Goal: Task Accomplishment & Management: Manage account settings

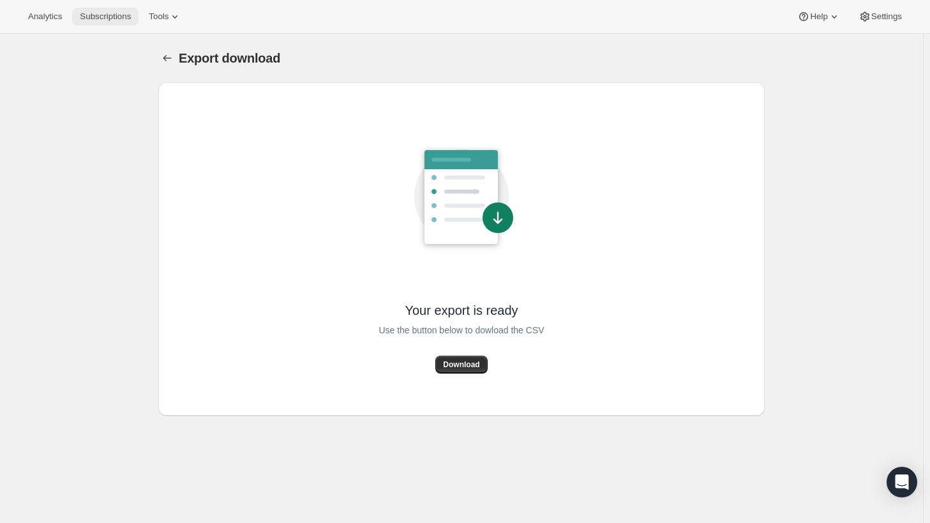
click at [92, 15] on span "Subscriptions" at bounding box center [105, 16] width 51 height 10
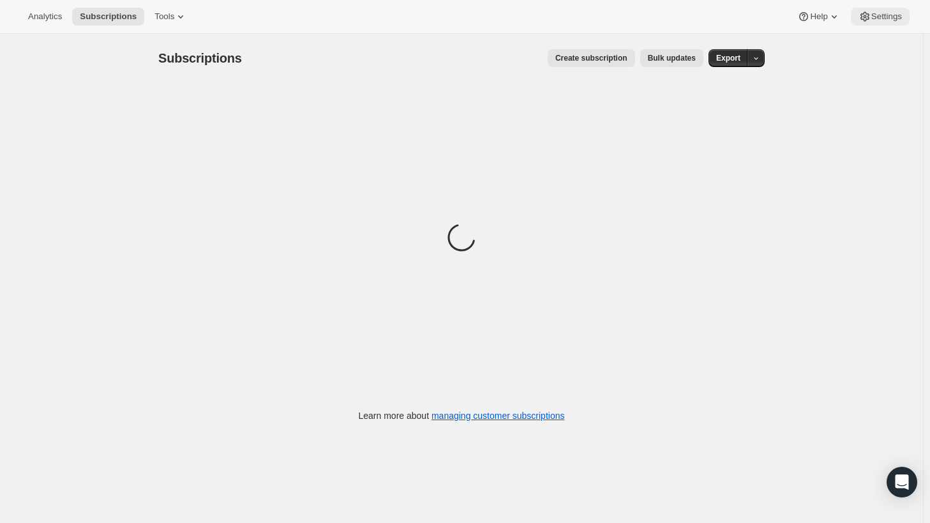
click at [874, 18] on span "Settings" at bounding box center [886, 16] width 31 height 10
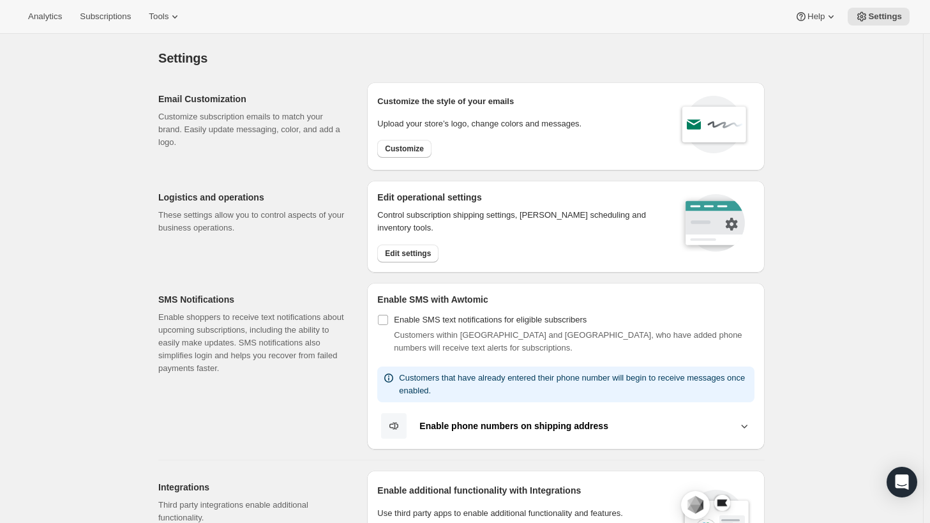
scroll to position [1, 0]
click at [391, 153] on button "Customize" at bounding box center [404, 148] width 54 height 18
select select "subscriptionMessage"
select select "5"
select select "15"
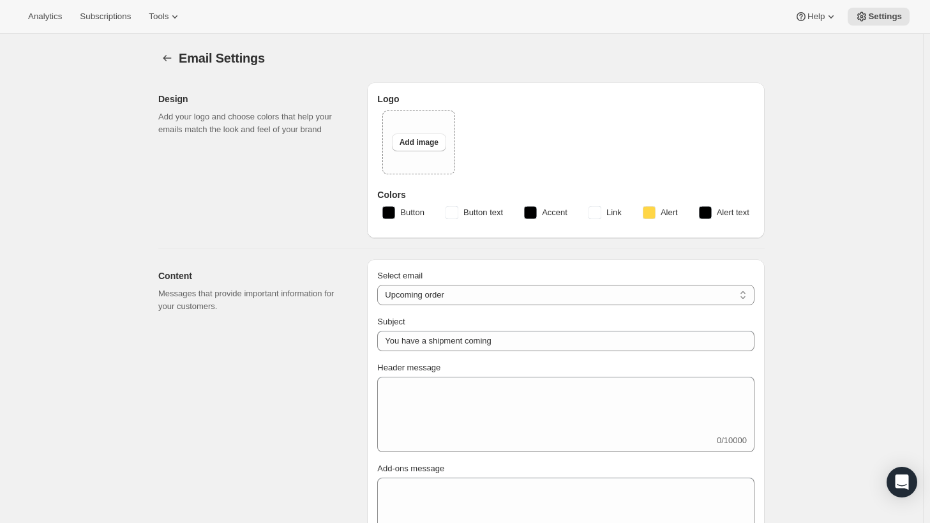
type input "Tokidos"
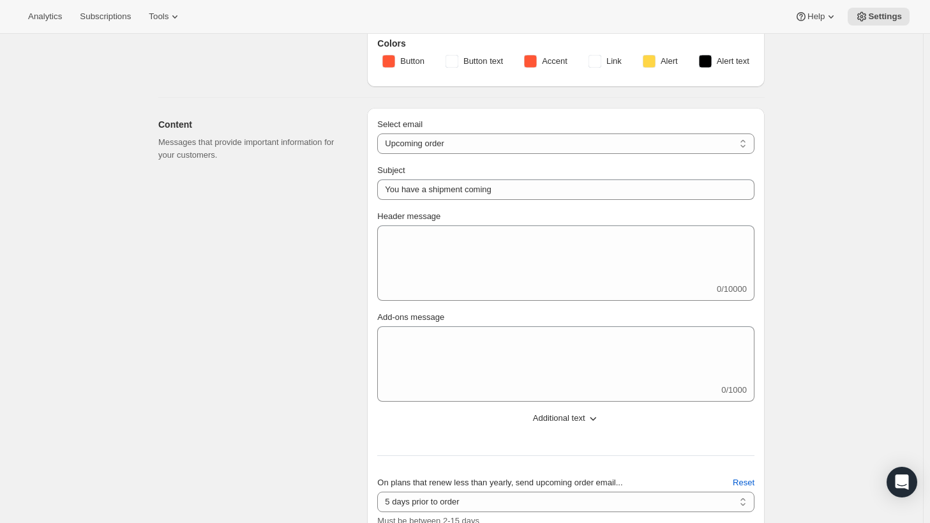
scroll to position [171, 0]
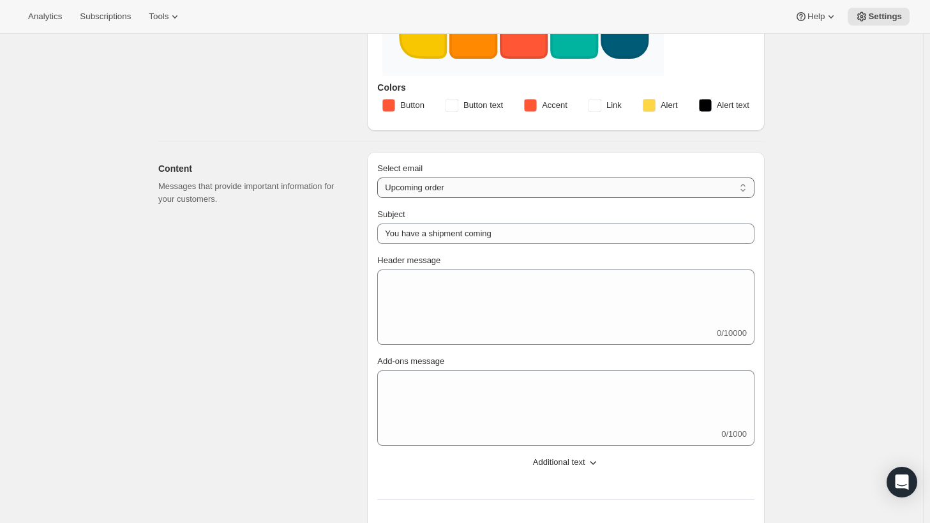
click at [642, 186] on select "New subscription Upcoming order Failed payment Delayed subscription (inventory …" at bounding box center [565, 187] width 377 height 20
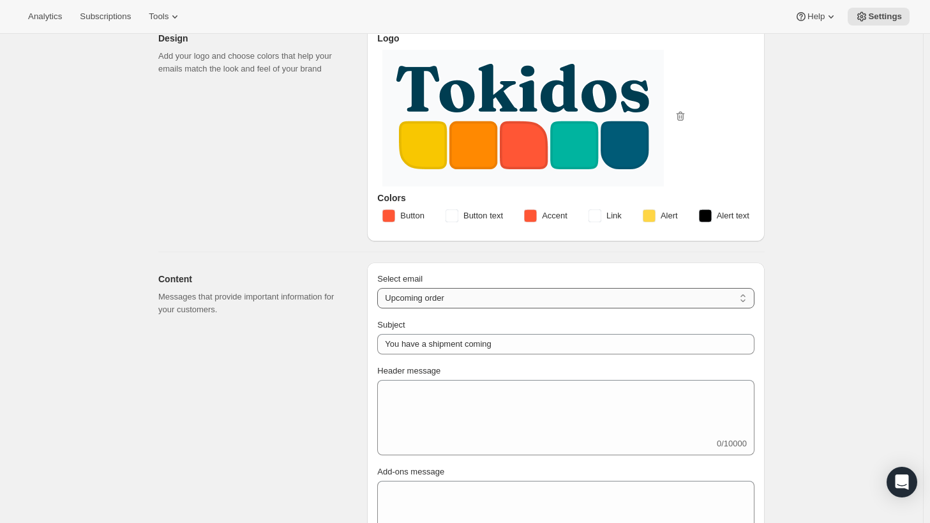
scroll to position [0, 0]
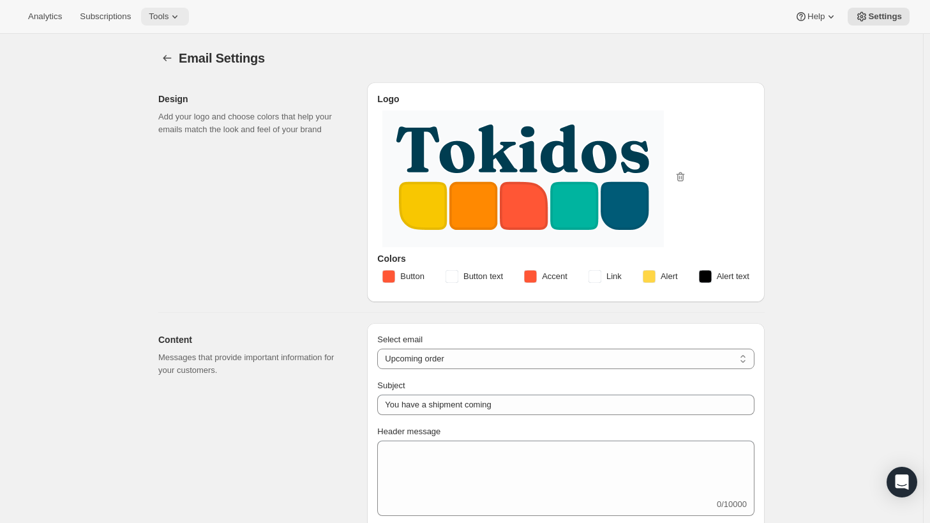
click at [172, 17] on icon at bounding box center [174, 16] width 5 height 3
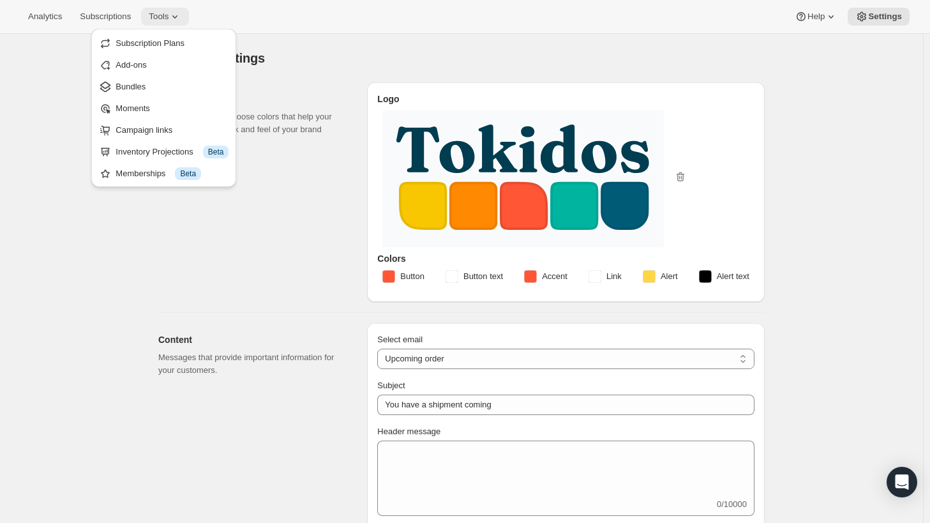
click at [172, 17] on icon at bounding box center [174, 16] width 5 height 3
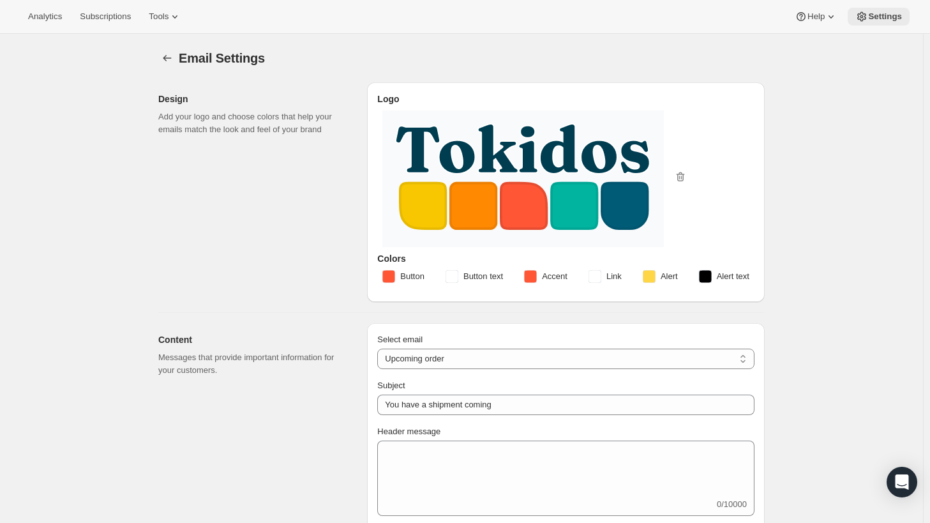
click at [882, 23] on button "Settings" at bounding box center [879, 17] width 62 height 18
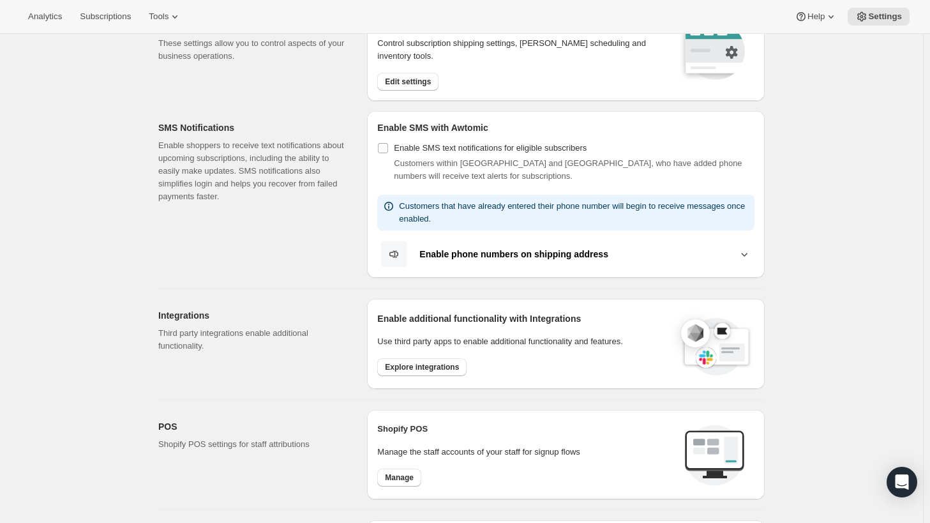
scroll to position [171, 0]
click at [436, 368] on span "Explore integrations" at bounding box center [422, 368] width 74 height 10
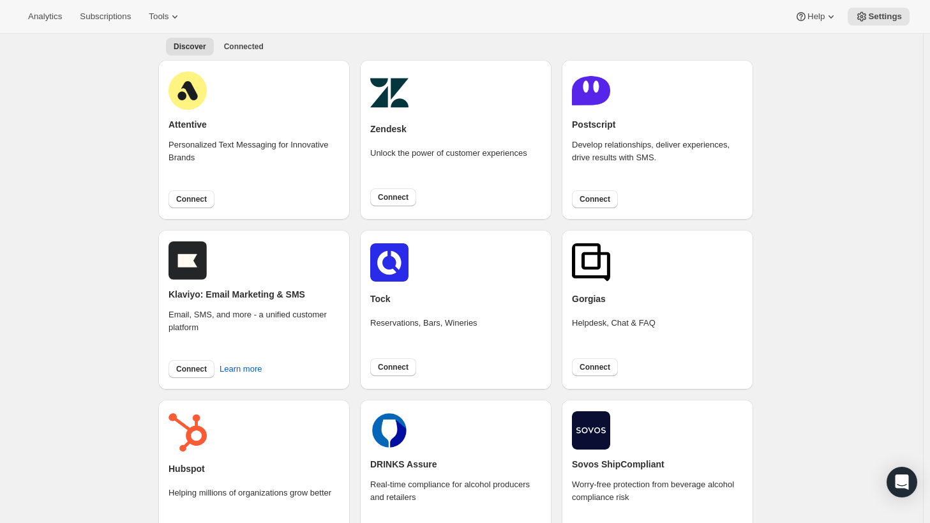
scroll to position [50, 0]
click at [601, 375] on button "Connect" at bounding box center [595, 368] width 46 height 18
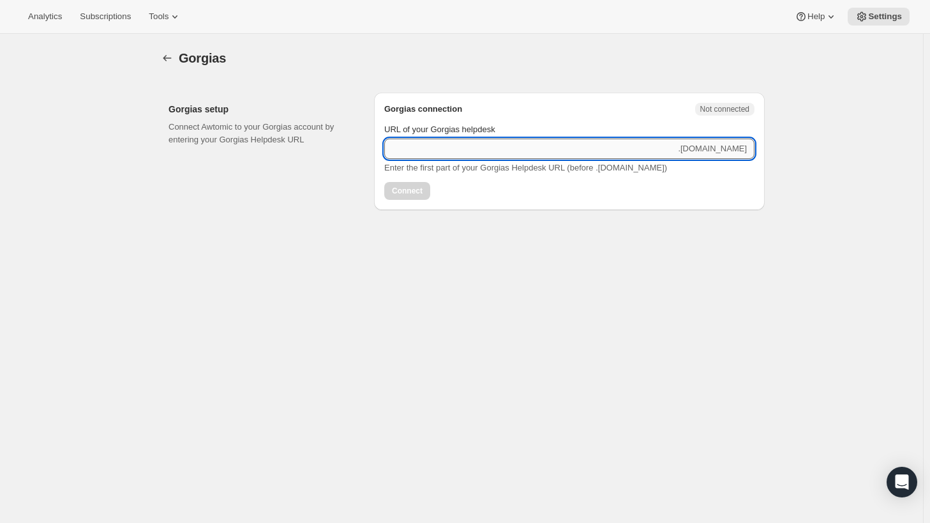
click at [432, 145] on input "URL of your Gorgias helpdesk" at bounding box center [529, 149] width 291 height 20
type input "tokidos"
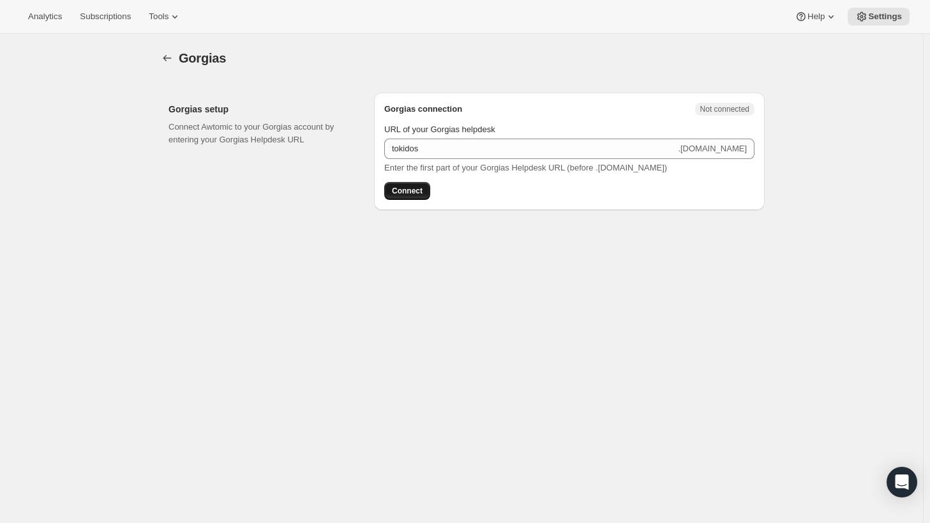
click at [400, 195] on span "Connect" at bounding box center [407, 191] width 31 height 10
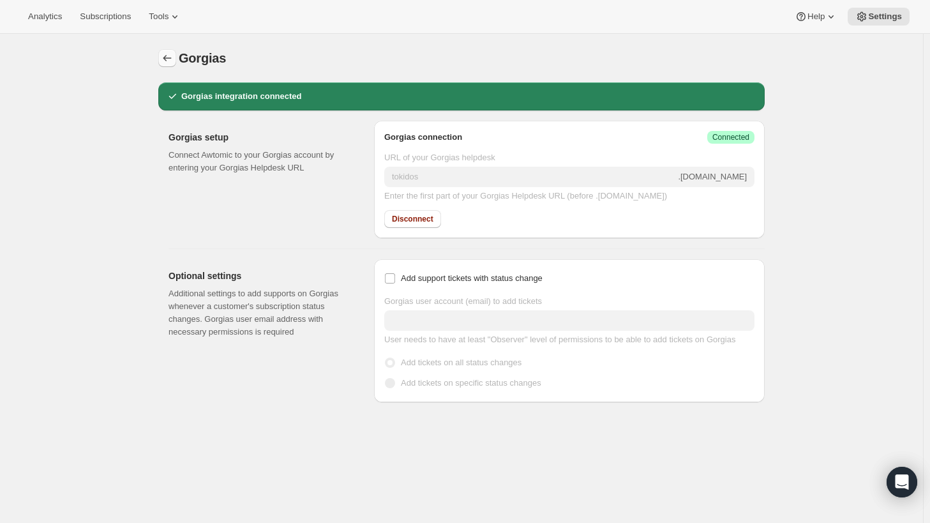
click at [163, 54] on button "button" at bounding box center [167, 58] width 18 height 18
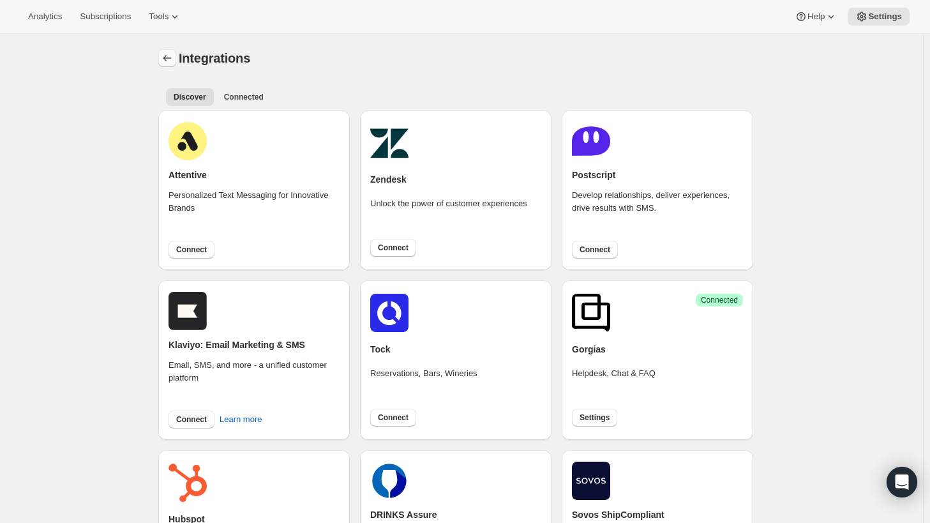
click at [173, 54] on icon "Settings" at bounding box center [167, 58] width 13 height 13
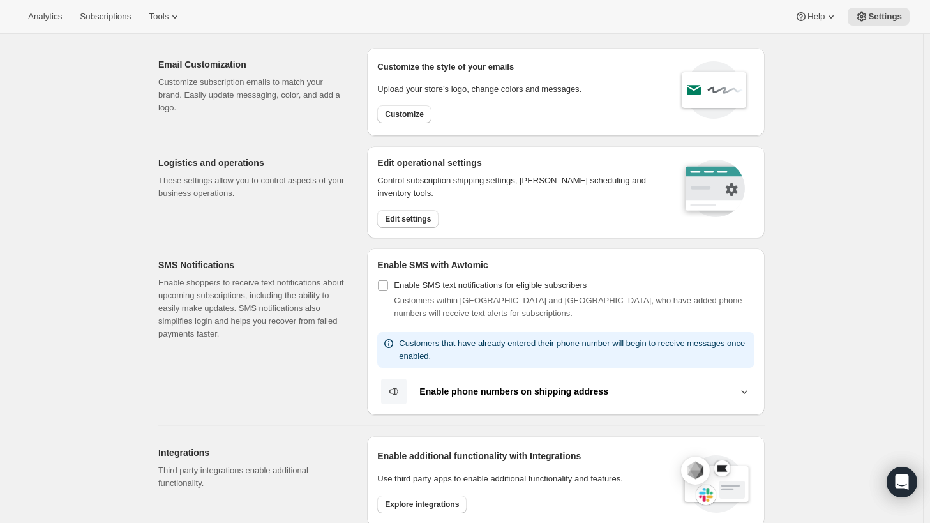
scroll to position [35, 0]
click at [419, 111] on span "Customize" at bounding box center [404, 114] width 39 height 10
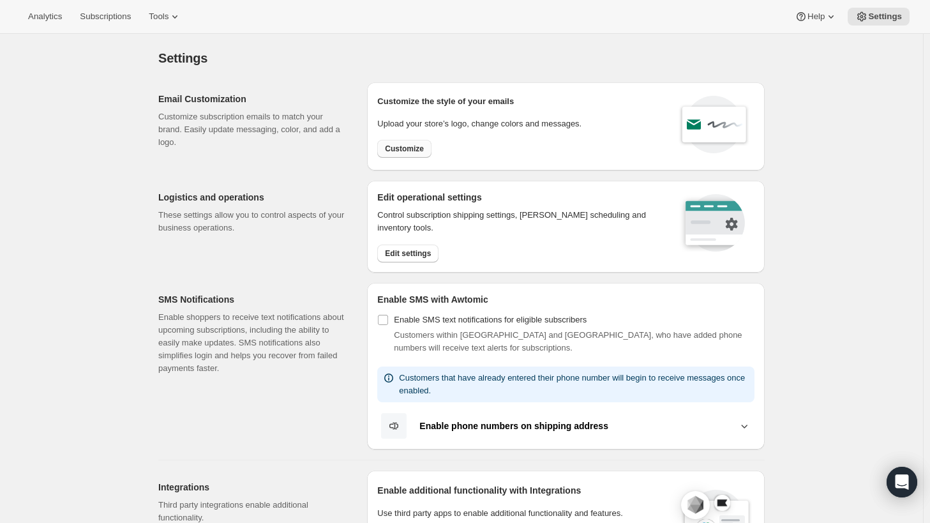
select select "subscriptionMessage"
select select "5"
select select "15"
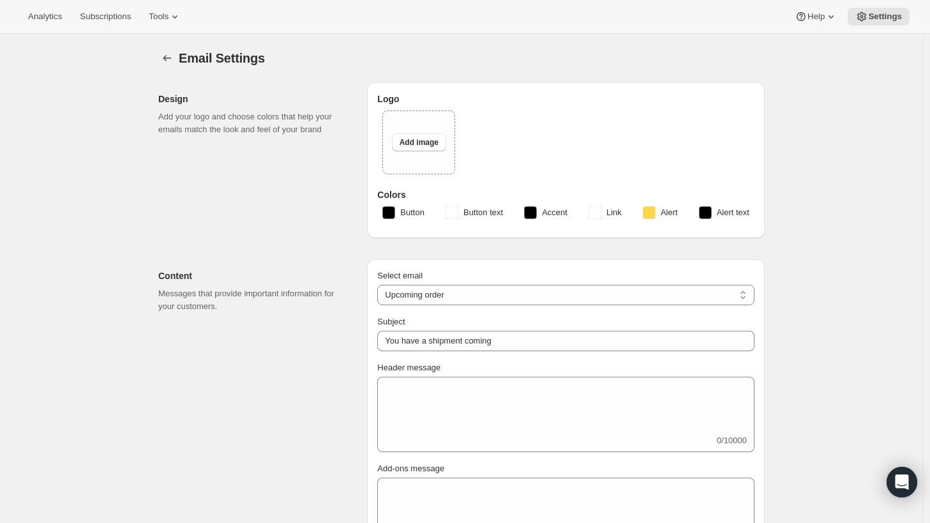
type input "Tokidos"
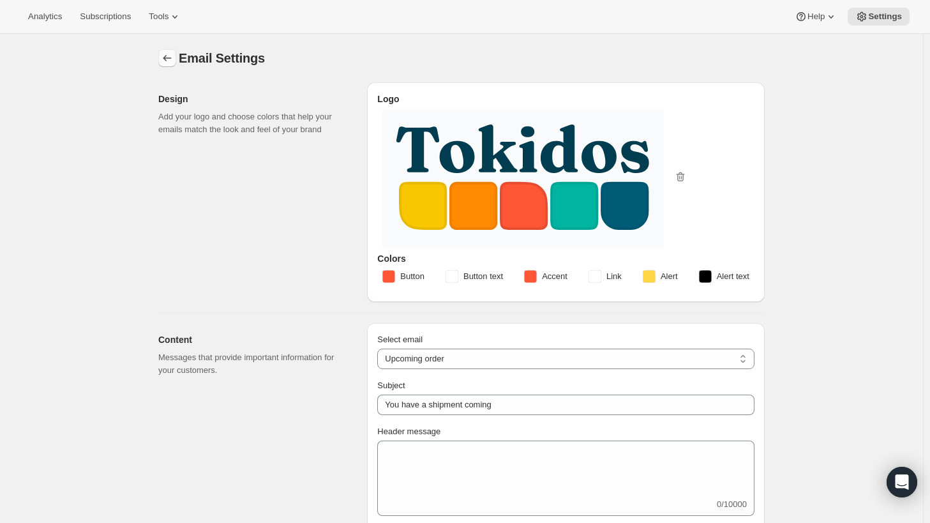
click at [172, 56] on icon "Settings" at bounding box center [167, 58] width 13 height 13
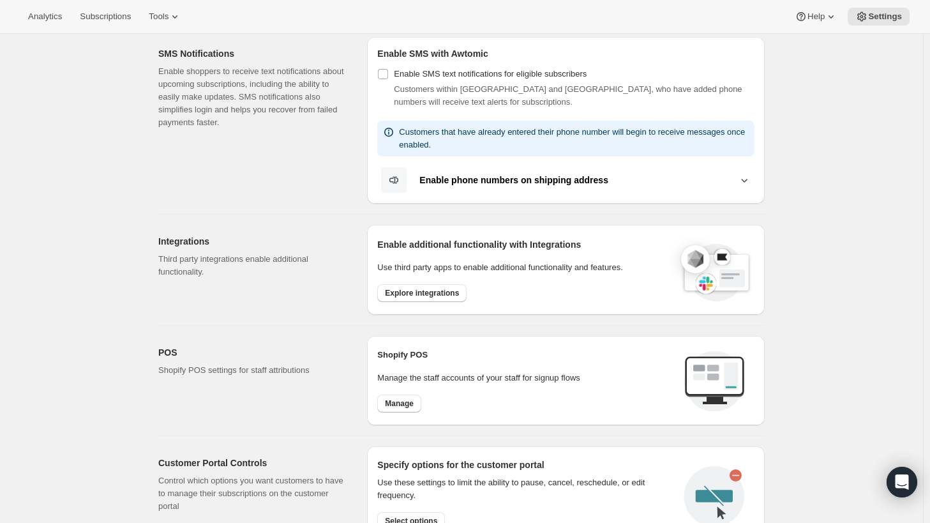
scroll to position [243, 0]
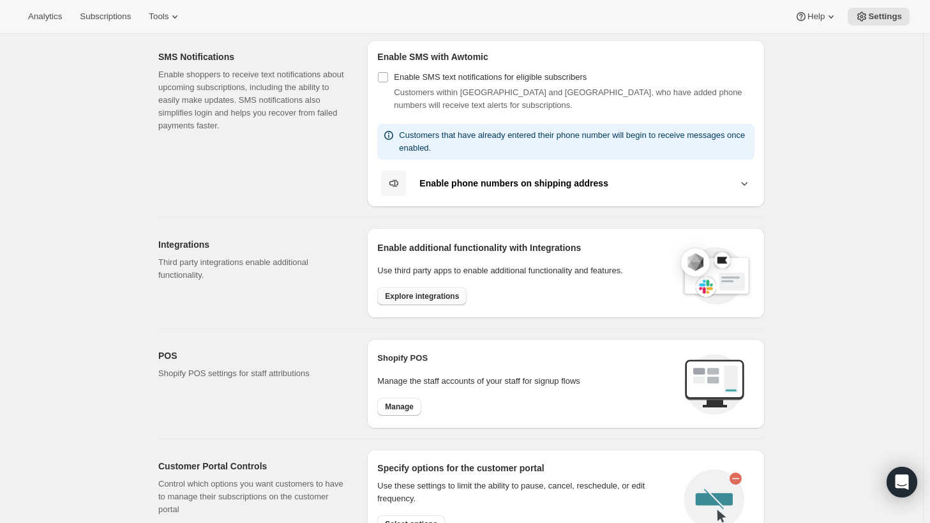
click at [430, 289] on button "Explore integrations" at bounding box center [421, 296] width 89 height 18
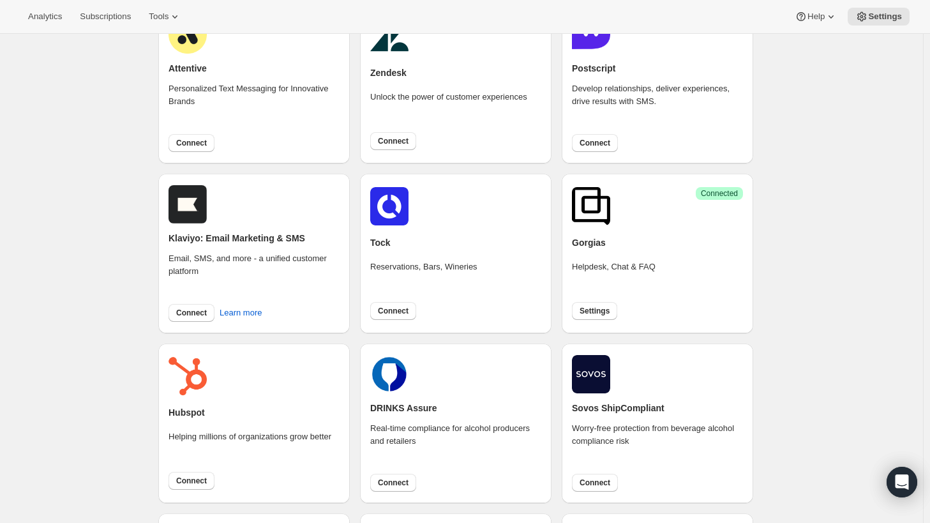
scroll to position [106, 0]
click at [588, 313] on span "Settings" at bounding box center [595, 311] width 30 height 10
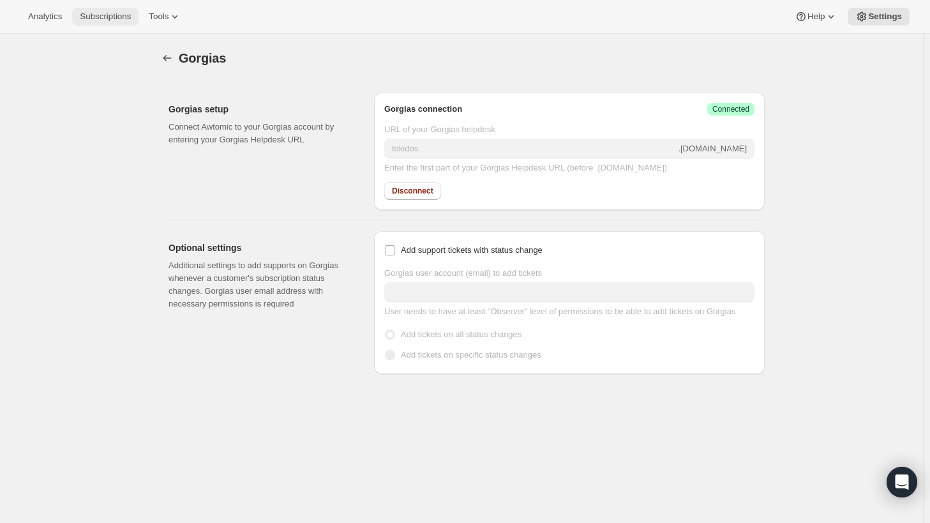
click at [103, 25] on button "Subscriptions" at bounding box center [105, 17] width 66 height 18
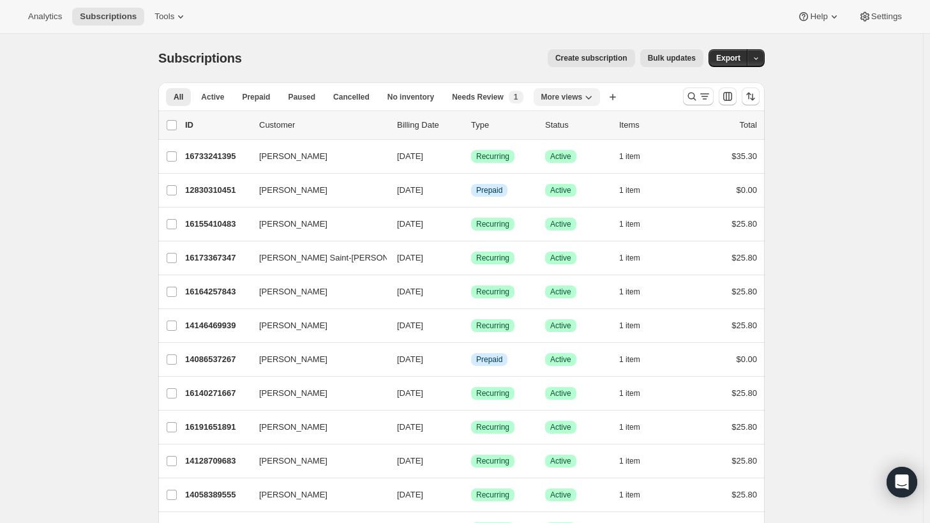
click at [586, 98] on icon "More views" at bounding box center [589, 98] width 6 height 4
click at [695, 99] on icon "Search and filter results" at bounding box center [692, 97] width 8 height 8
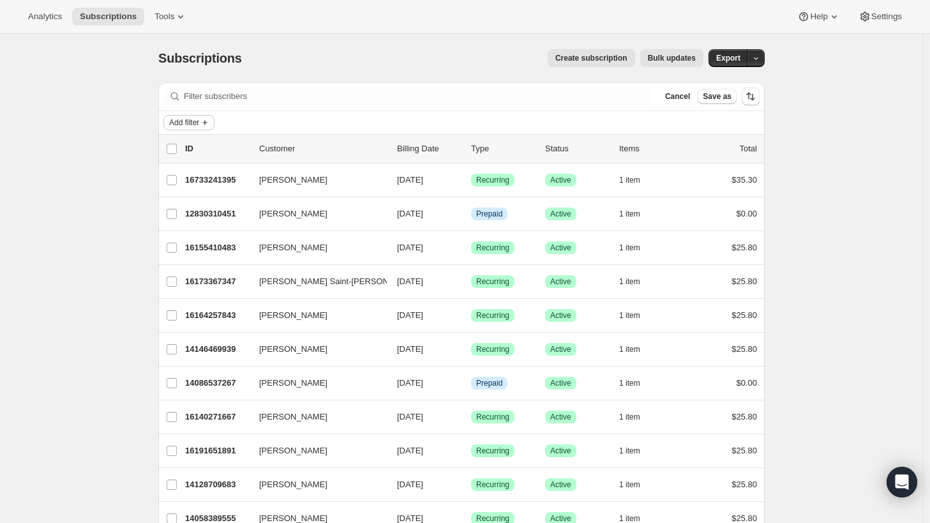
click at [208, 120] on icon "Add filter" at bounding box center [205, 122] width 10 height 10
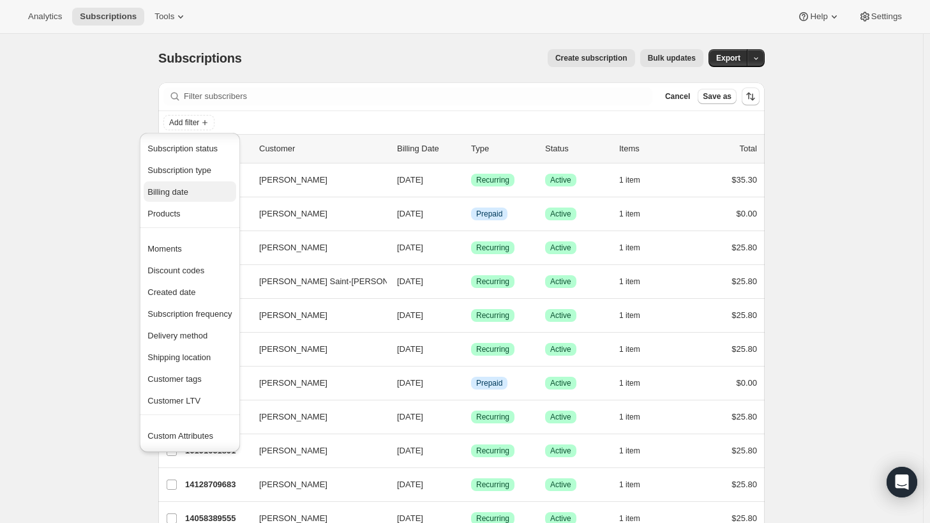
scroll to position [24, 0]
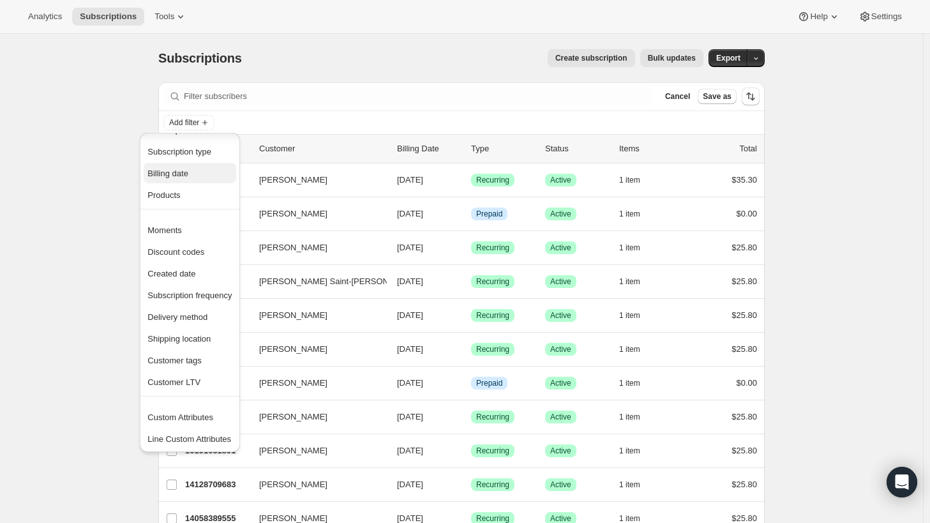
click at [178, 177] on span "Billing date" at bounding box center [167, 174] width 41 height 10
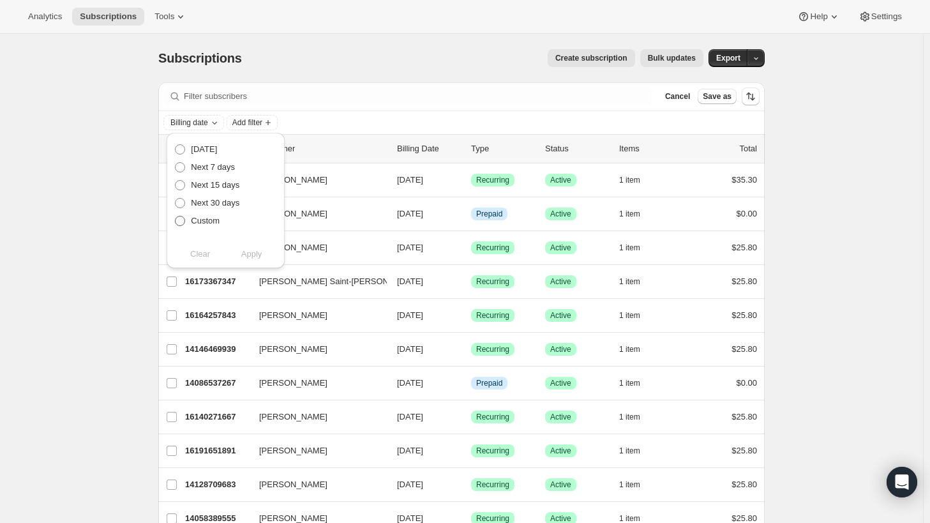
click at [198, 220] on span "Custom" at bounding box center [205, 221] width 29 height 10
click at [176, 216] on input "Custom" at bounding box center [175, 216] width 1 height 1
radio input "true"
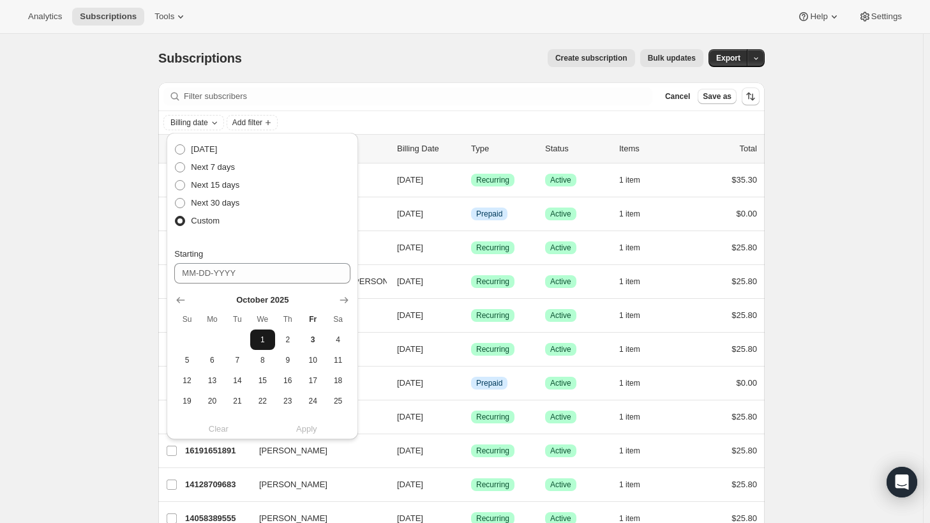
click at [260, 338] on span "1" at bounding box center [262, 339] width 15 height 10
type input "[DATE]"
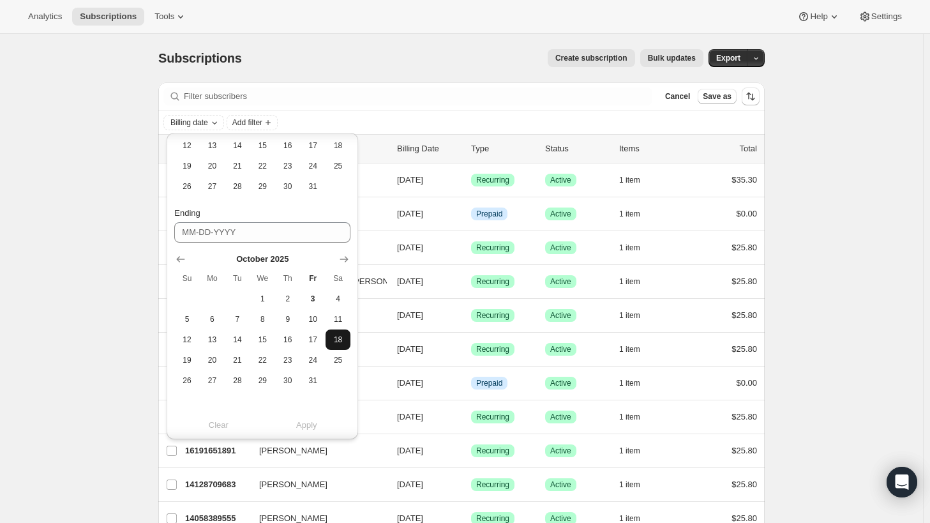
scroll to position [235, 0]
click at [315, 381] on span "31" at bounding box center [312, 380] width 15 height 10
type input "[DATE]"
click at [306, 423] on span "Apply" at bounding box center [306, 425] width 21 height 13
click at [471, 86] on div "Filter subscribers Cancel Save as" at bounding box center [461, 96] width 606 height 28
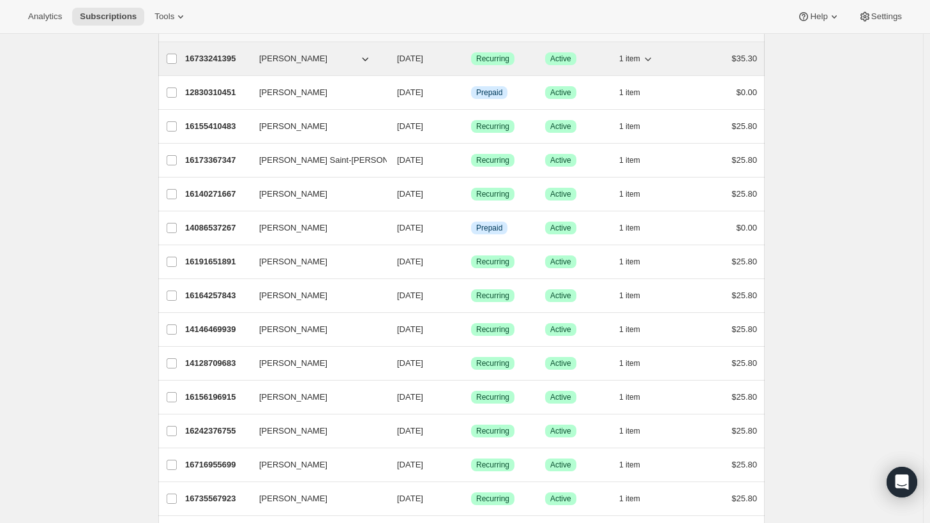
scroll to position [0, 0]
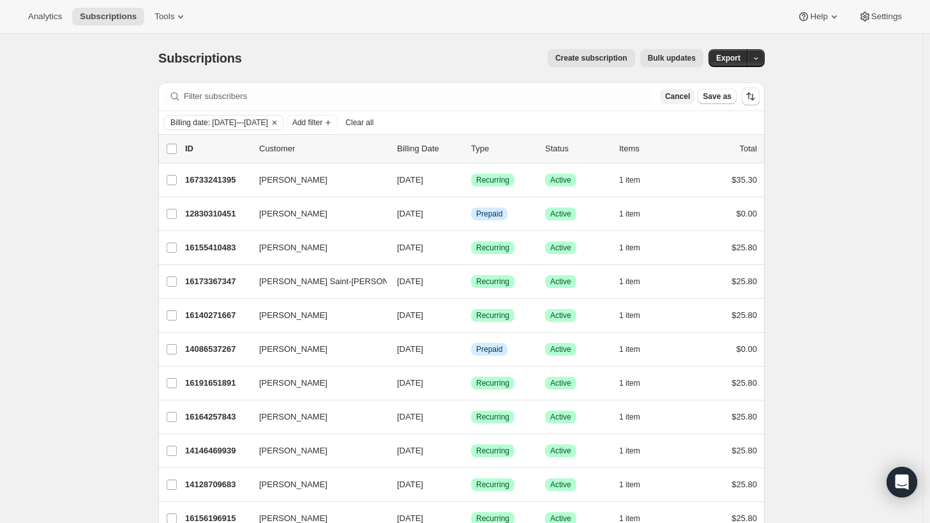
click at [684, 99] on span "Cancel" at bounding box center [677, 96] width 25 height 10
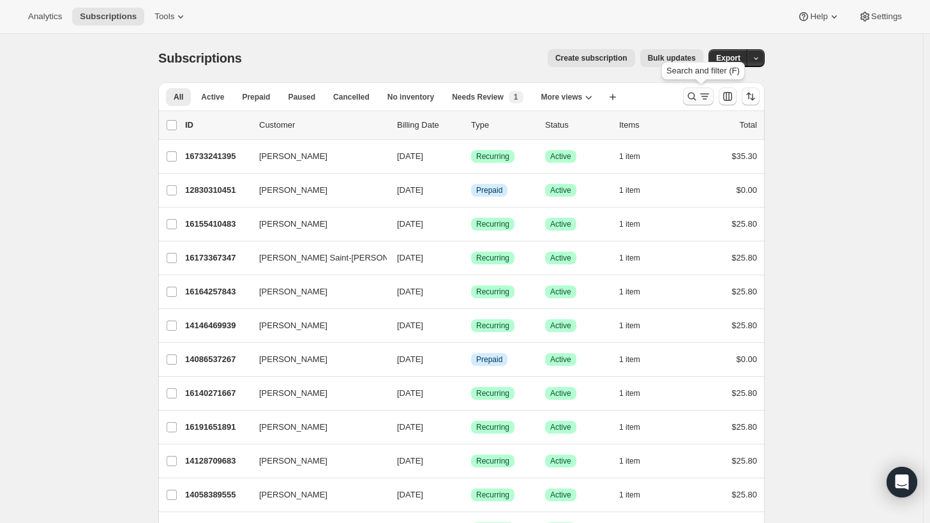
click at [704, 94] on icon "Search and filter results" at bounding box center [704, 93] width 9 height 1
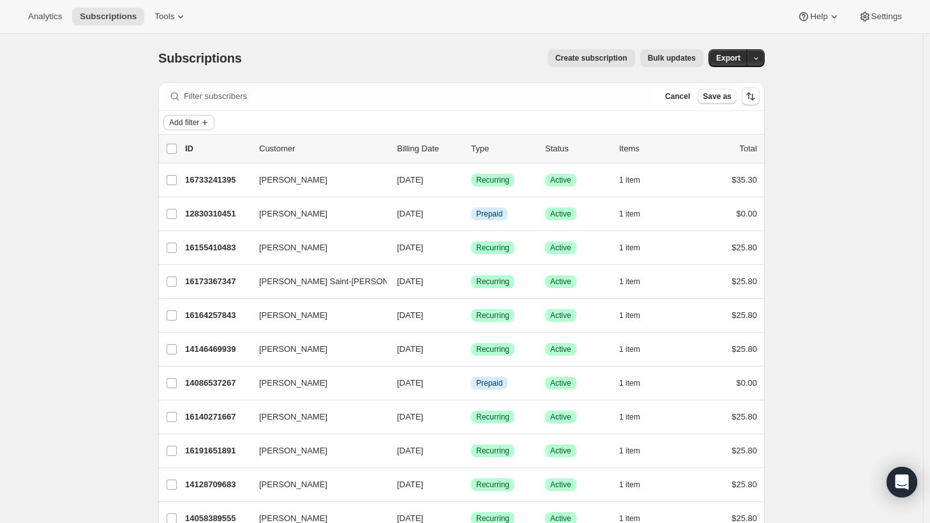
click at [199, 119] on span "Add filter" at bounding box center [184, 122] width 30 height 10
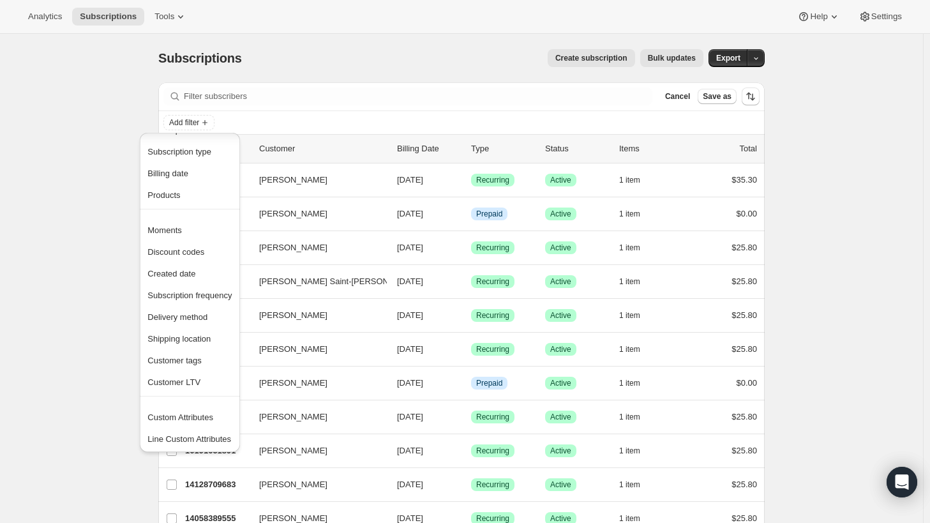
click at [451, 127] on div "Add filter" at bounding box center [461, 122] width 596 height 15
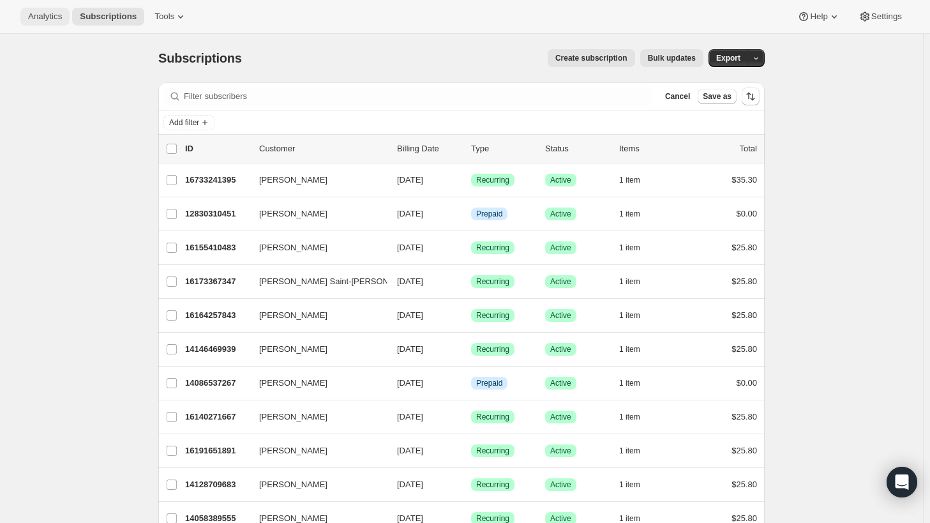
click at [44, 21] on span "Analytics" at bounding box center [45, 16] width 34 height 10
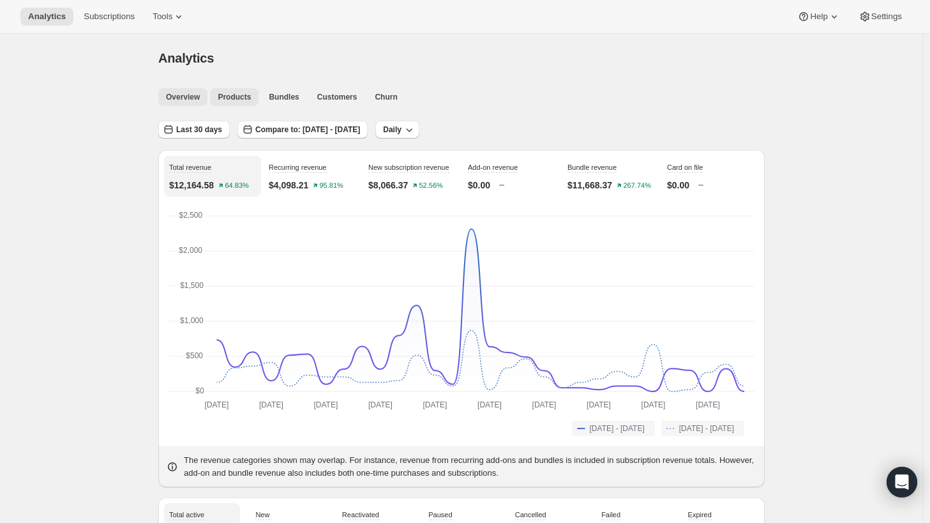
click at [222, 99] on span "Products" at bounding box center [234, 97] width 33 height 10
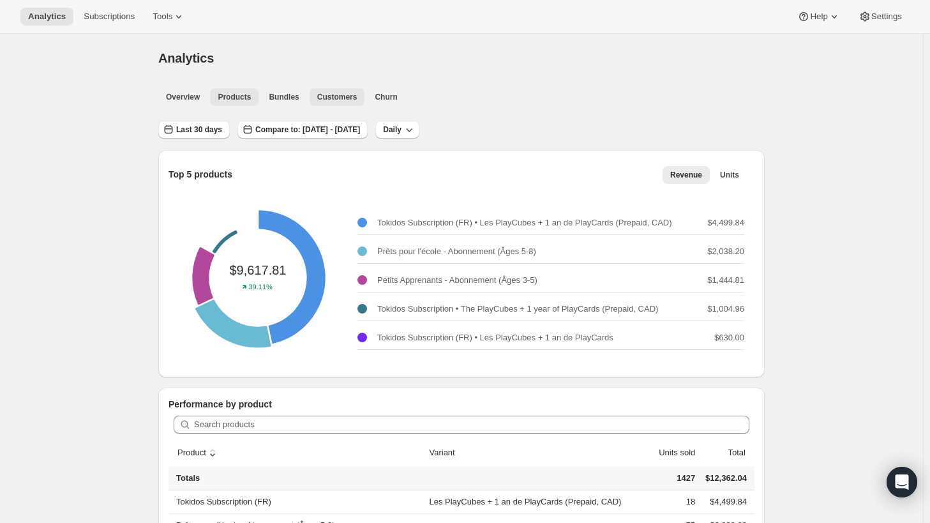
click at [338, 95] on span "Customers" at bounding box center [337, 97] width 40 height 10
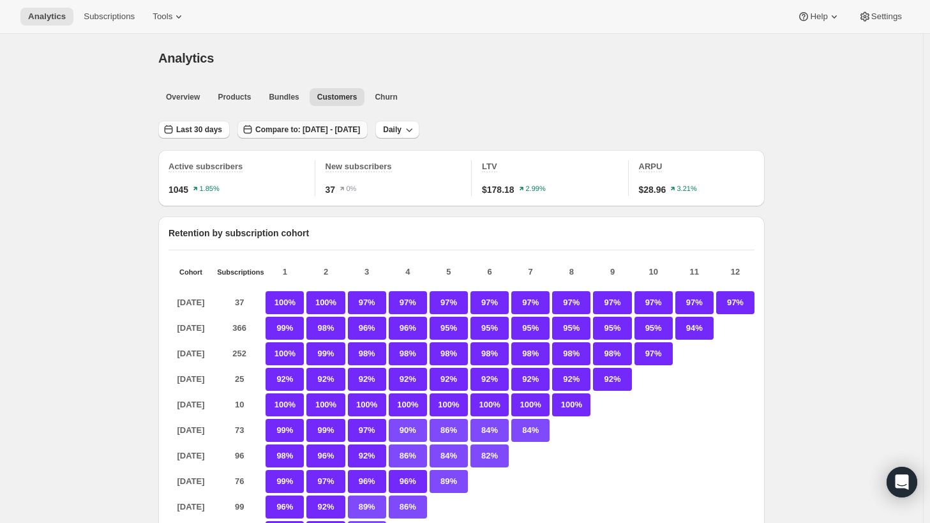
click at [359, 129] on span "Compare to: [DATE] - [DATE]" at bounding box center [307, 129] width 105 height 10
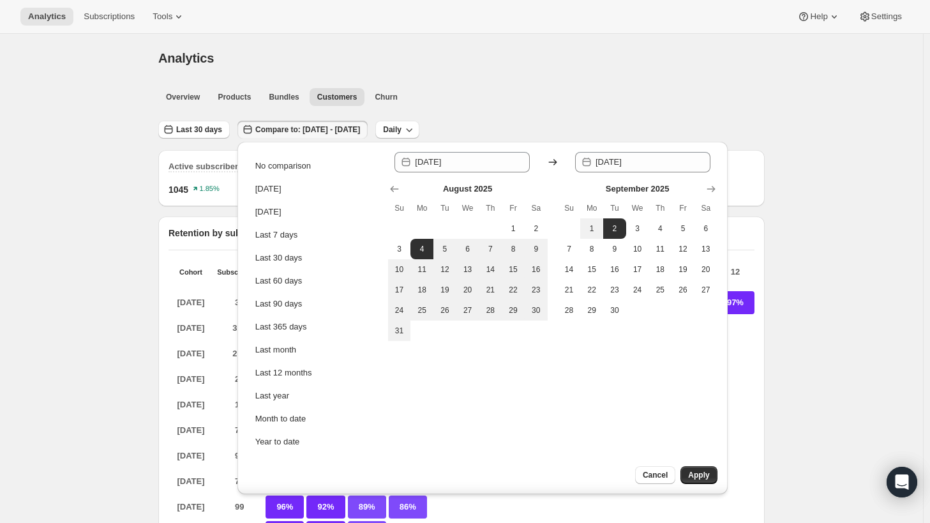
click at [359, 129] on span "Compare to: [DATE] - [DATE]" at bounding box center [307, 129] width 105 height 10
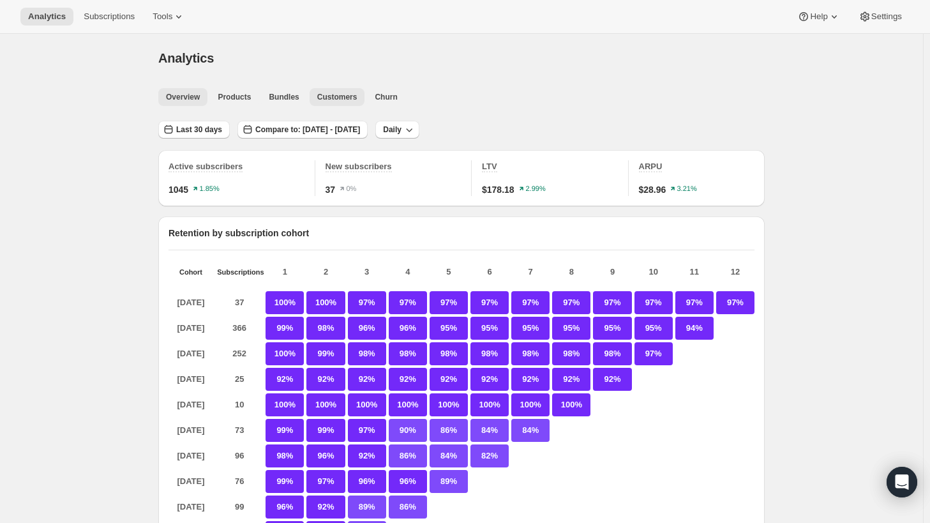
click at [193, 92] on span "Overview" at bounding box center [183, 97] width 34 height 10
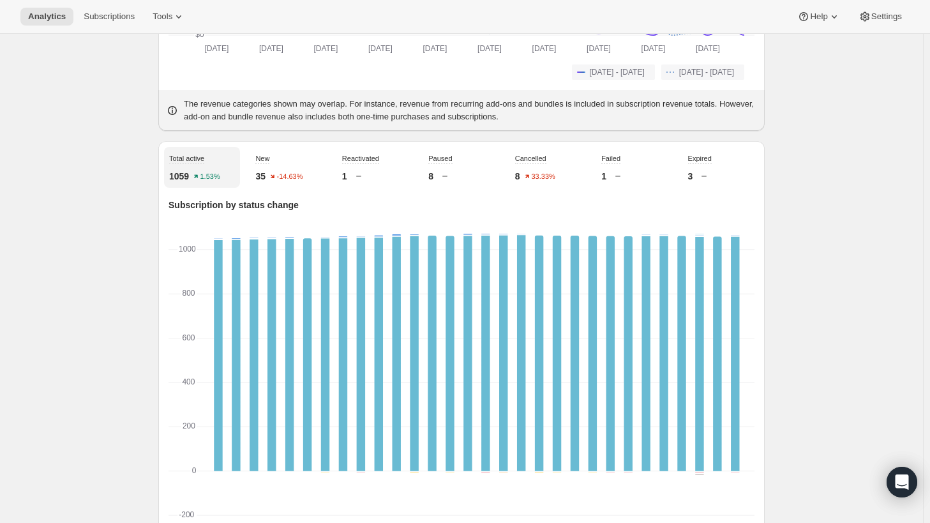
scroll to position [356, 0]
